Goal: Information Seeking & Learning: Understand process/instructions

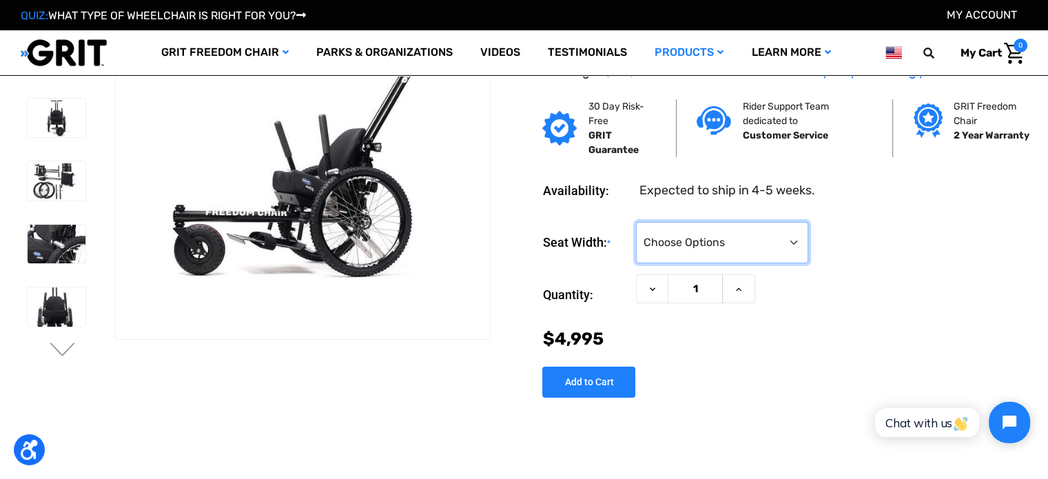
scroll to position [11, 0]
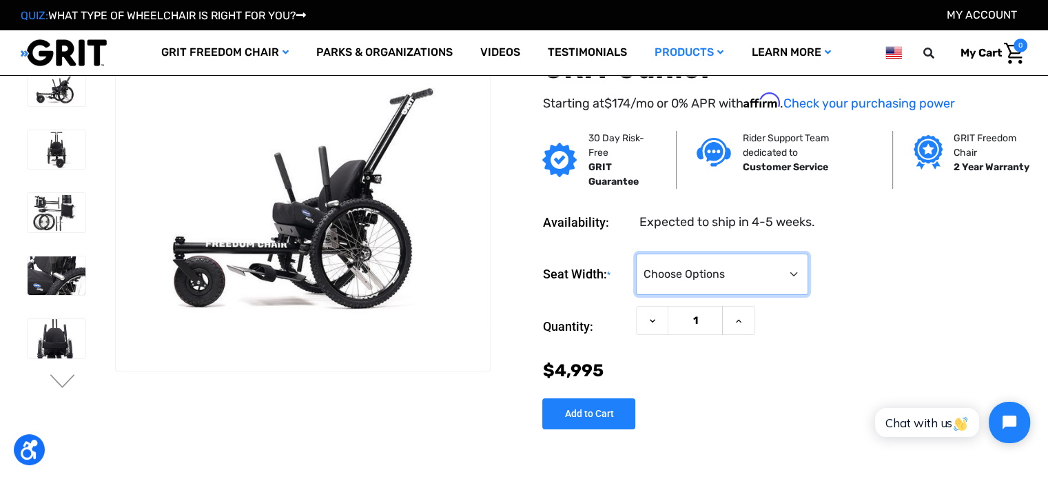
click at [679, 272] on select "Choose Options <10" 11-12"" at bounding box center [722, 274] width 172 height 41
select select "337"
click at [636, 254] on select "Choose Options <10" 11-12"" at bounding box center [722, 274] width 172 height 41
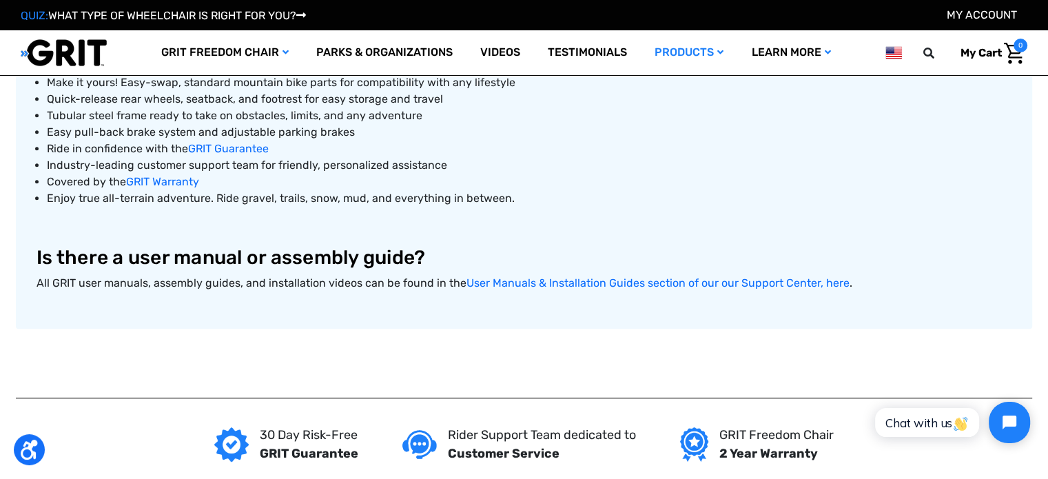
scroll to position [790, 0]
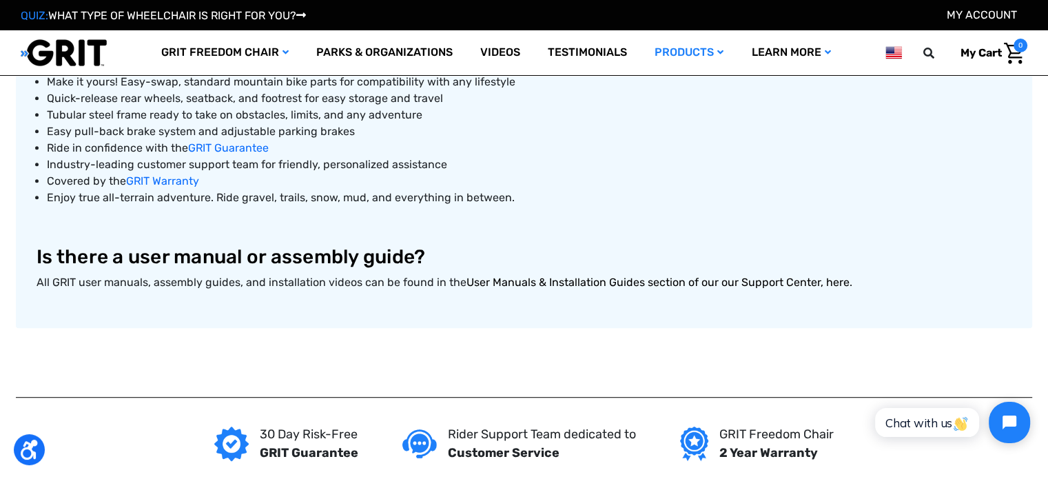
click at [548, 281] on link "User Manuals & Installation Guides section of our our Support Center, here" at bounding box center [657, 282] width 383 height 13
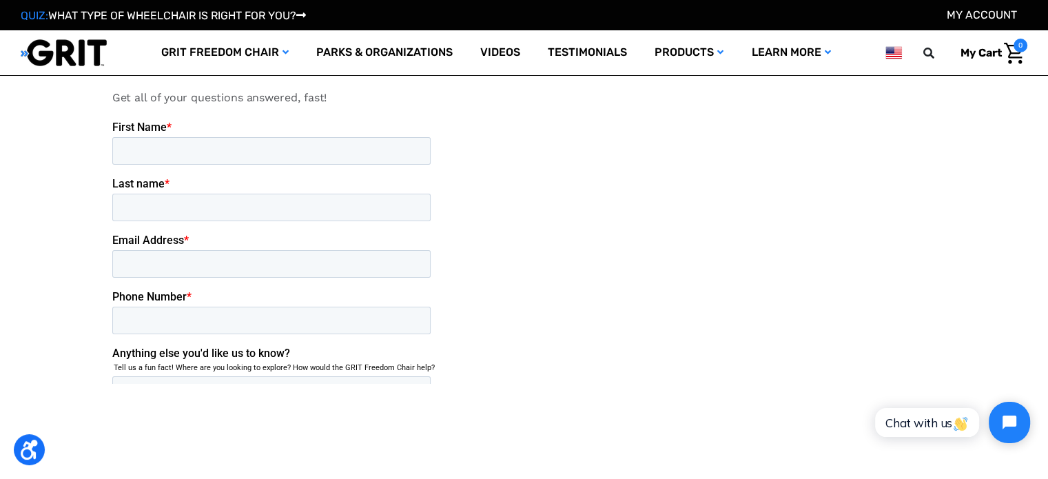
scroll to position [15489, 0]
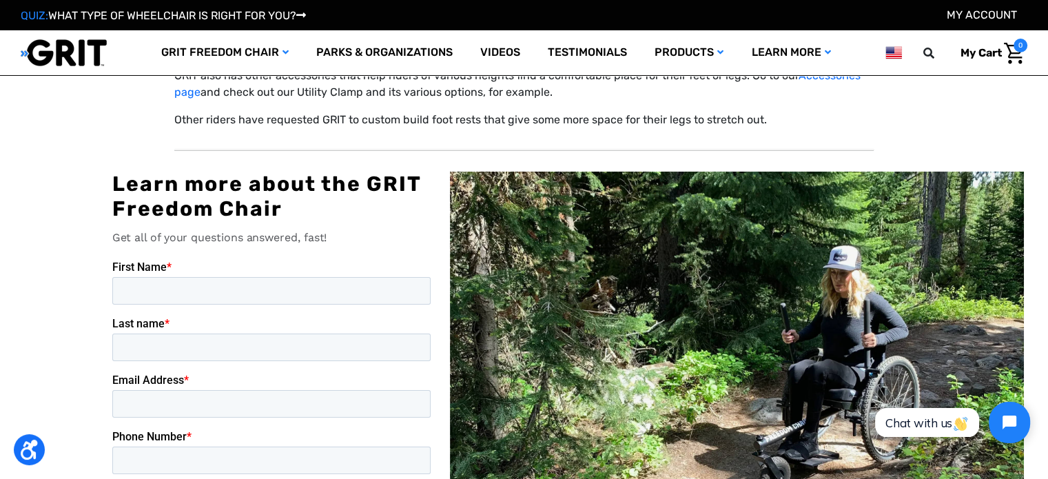
drag, startPoint x: 523, startPoint y: 592, endPoint x: 411, endPoint y: 416, distance: 208.2
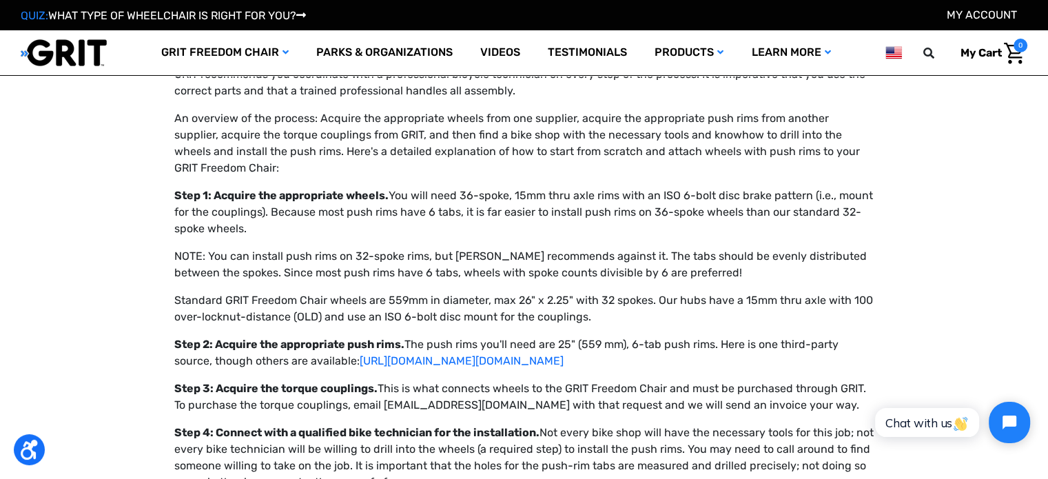
scroll to position [14570, 0]
